Goal: Task Accomplishment & Management: Manage account settings

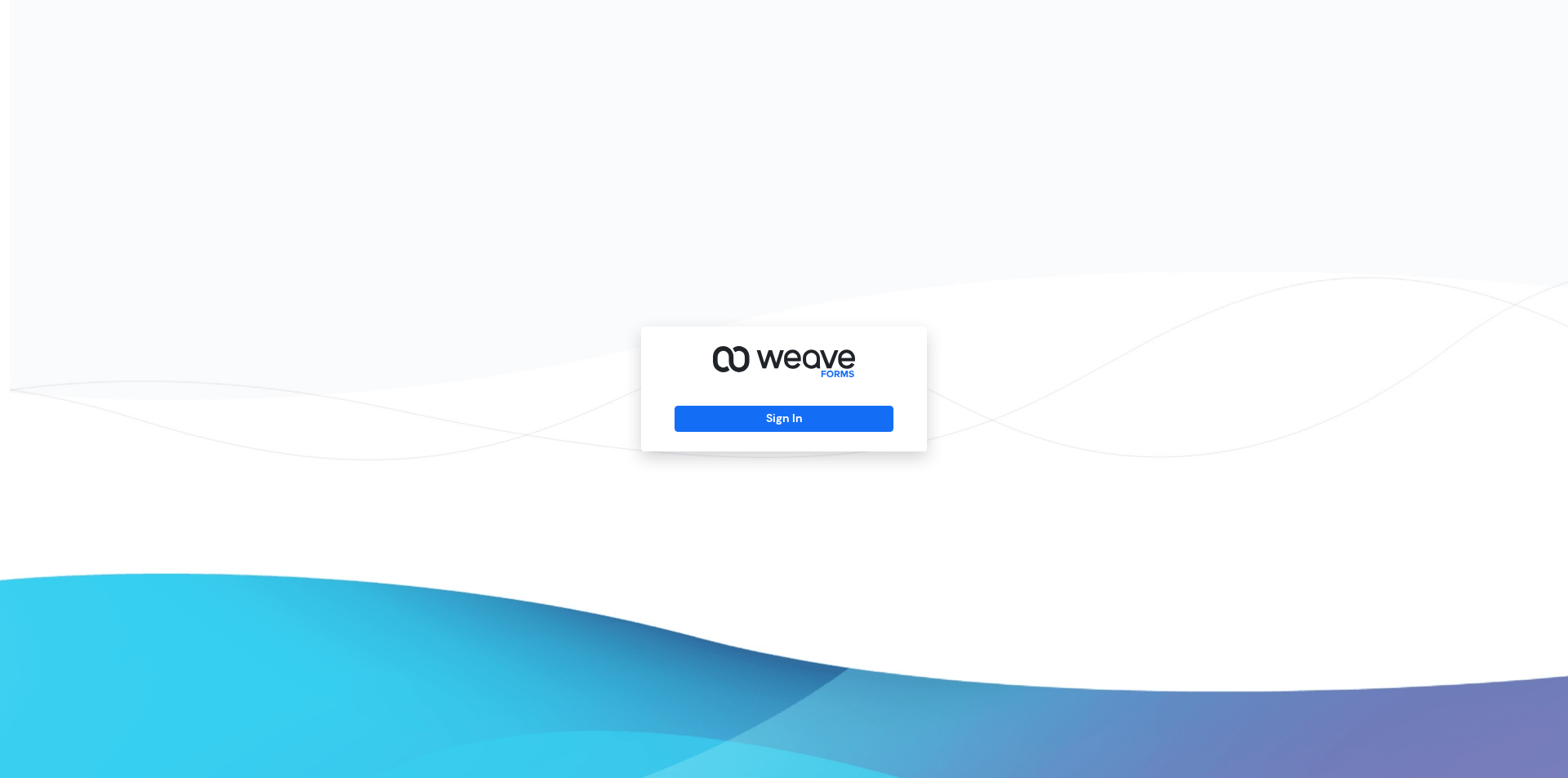
click at [823, 405] on div "Sign In" at bounding box center [784, 389] width 286 height 125
click at [818, 413] on button "Sign In" at bounding box center [784, 419] width 218 height 26
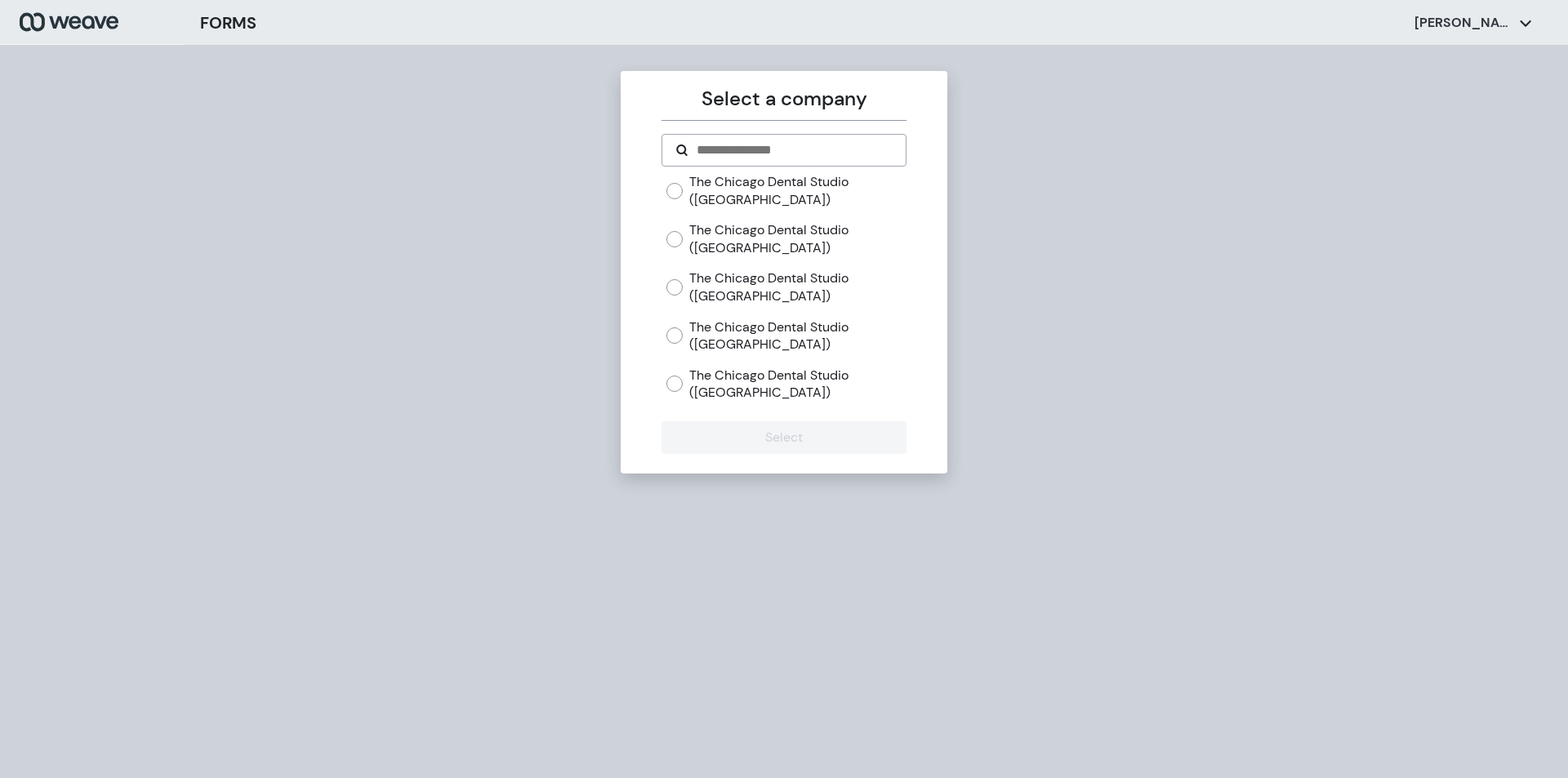
click at [836, 208] on label "The Chicago Dental Studio ([GEOGRAPHIC_DATA])" at bounding box center [798, 190] width 216 height 35
click at [820, 427] on button "Select" at bounding box center [784, 437] width 244 height 33
